Goal: Information Seeking & Learning: Learn about a topic

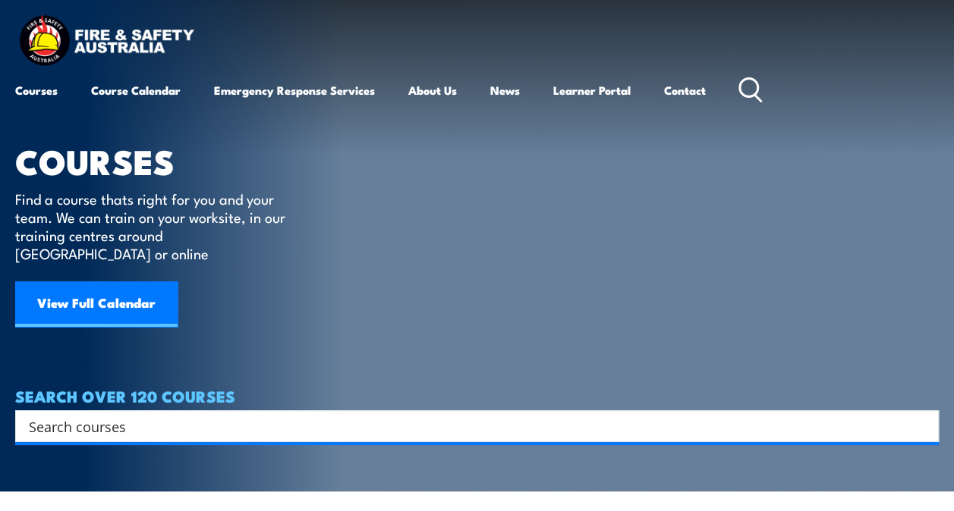
click at [762, 95] on icon at bounding box center [750, 89] width 24 height 25
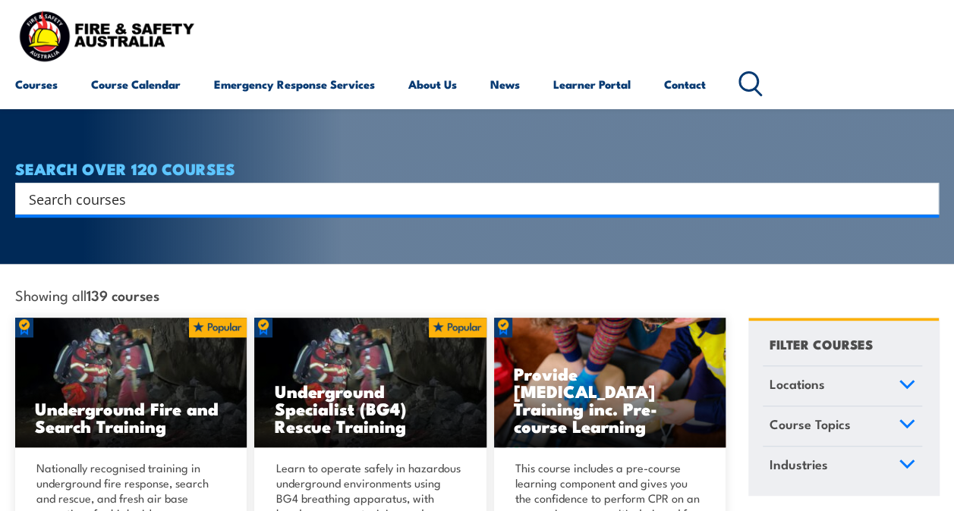
scroll to position [76, 0]
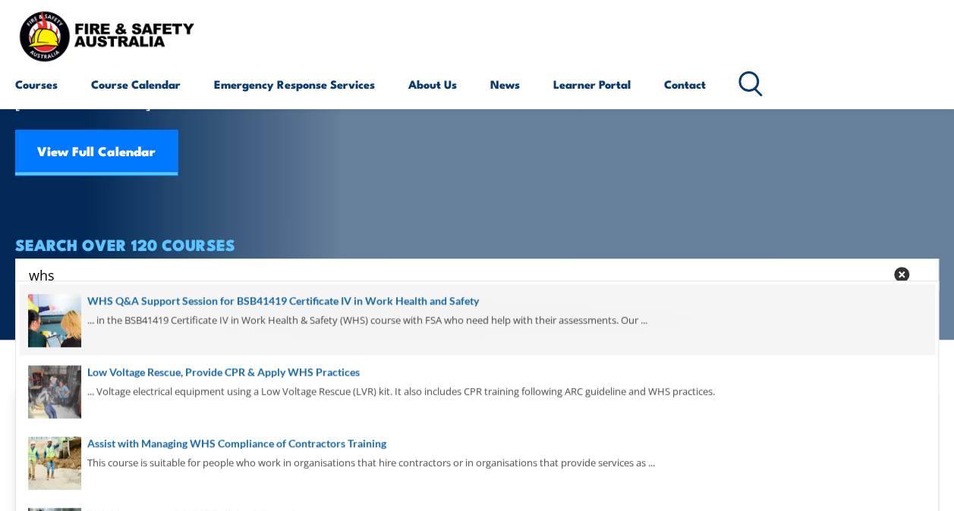
type input "whs"
click at [150, 302] on span at bounding box center [477, 319] width 914 height 71
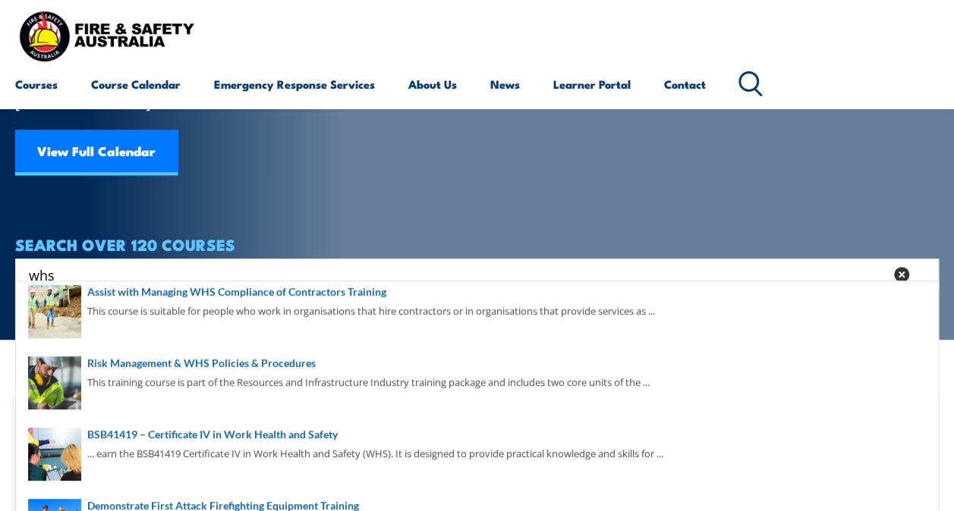
scroll to position [379, 0]
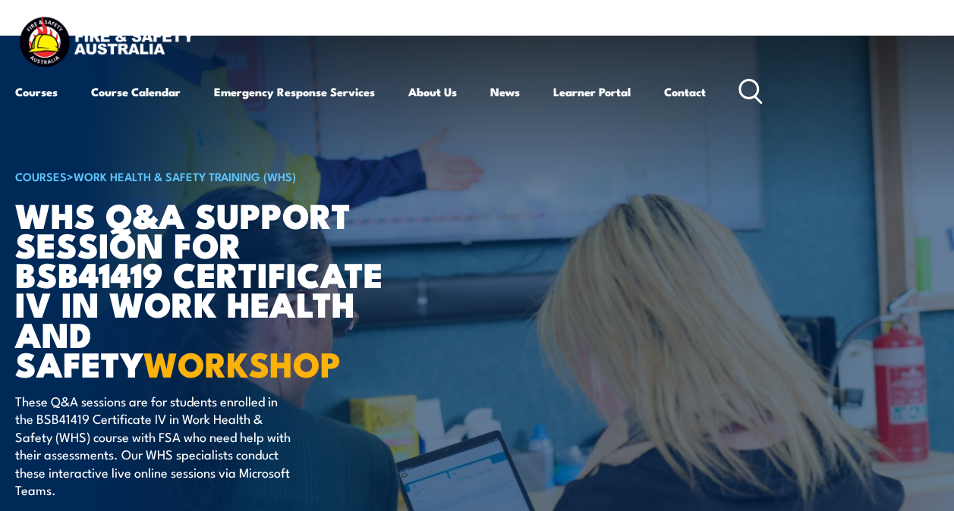
click at [754, 93] on icon at bounding box center [750, 91] width 24 height 25
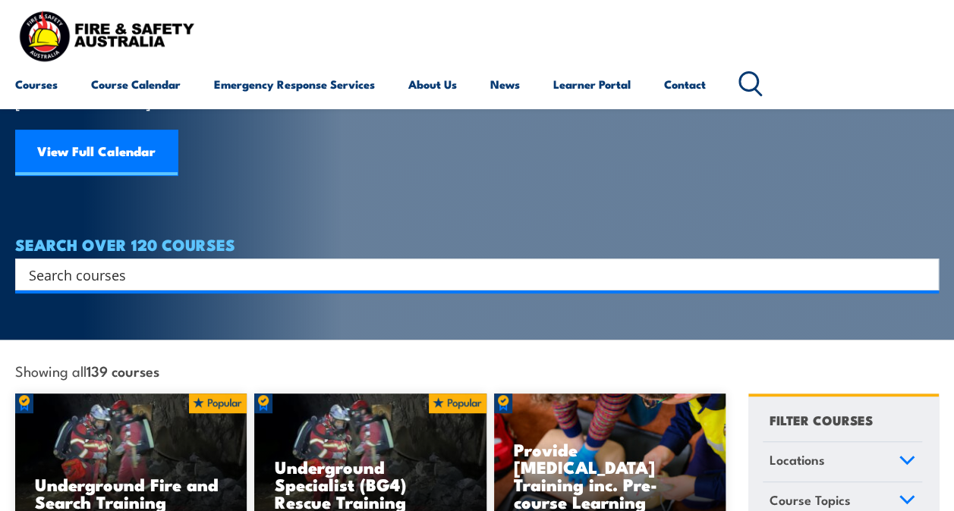
scroll to position [303, 0]
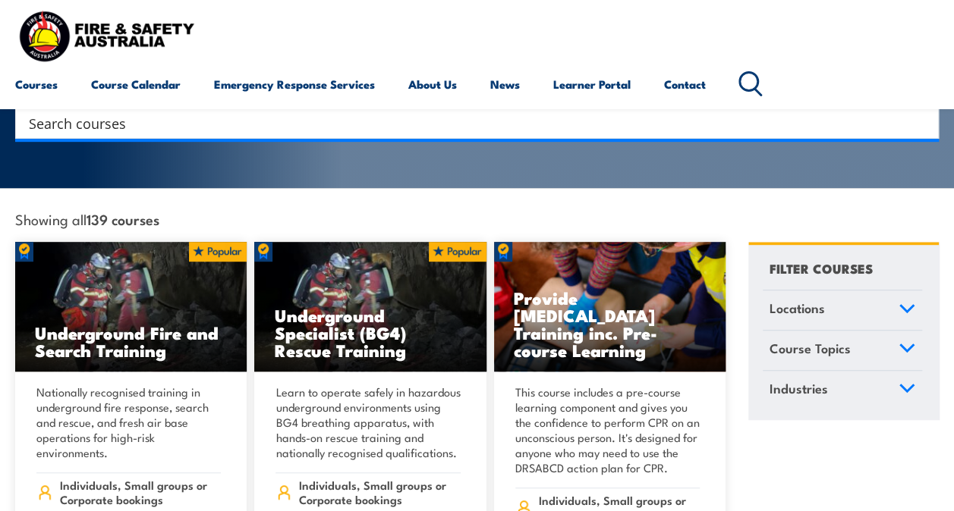
click at [889, 331] on link "Course Topics" at bounding box center [841, 350] width 159 height 39
